Goal: Information Seeking & Learning: Find specific fact

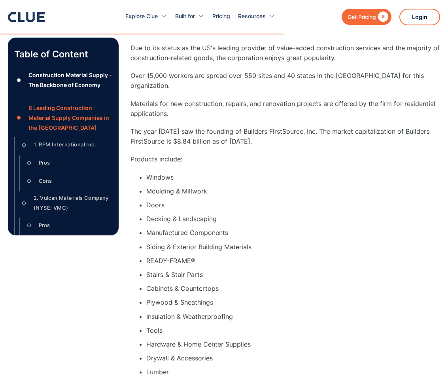
scroll to position [3847, 0]
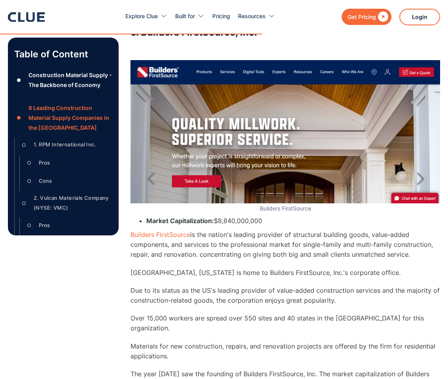
drag, startPoint x: 215, startPoint y: 273, endPoint x: 141, endPoint y: 271, distance: 73.9
copy strong "[PERSON_NAME] Materials"
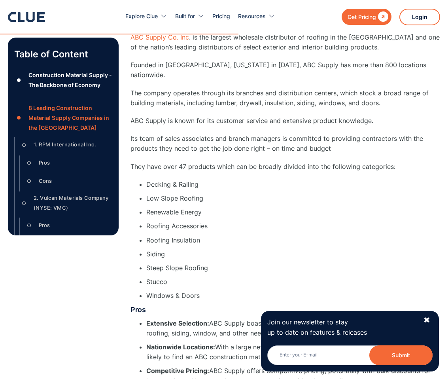
scroll to position [3283, 0]
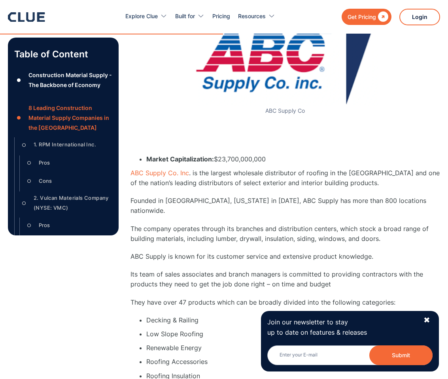
drag, startPoint x: 263, startPoint y: 183, endPoint x: 143, endPoint y: 180, distance: 120.6
copy h3 "Builders FirstSource, Inc."
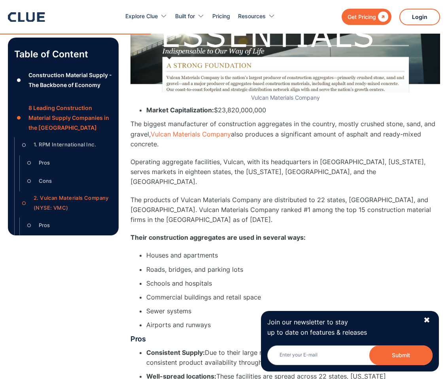
scroll to position [2378, 0]
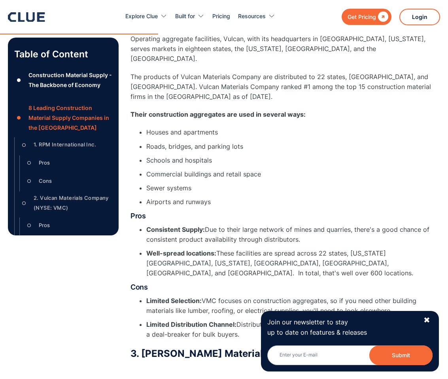
drag, startPoint x: 284, startPoint y: 200, endPoint x: 144, endPoint y: 199, distance: 140.3
click at [144, 347] on h3 "3. [PERSON_NAME] Materials, Inc." at bounding box center [284, 353] width 309 height 12
copy h3 "[PERSON_NAME] Materials, Inc."
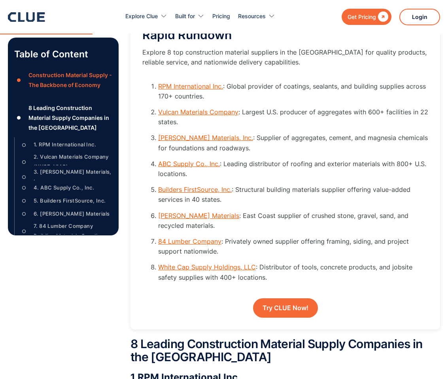
scroll to position [1097, 0]
